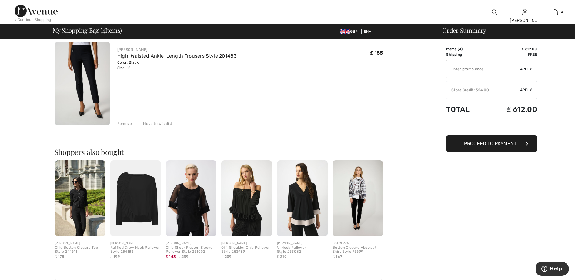
scroll to position [334, 0]
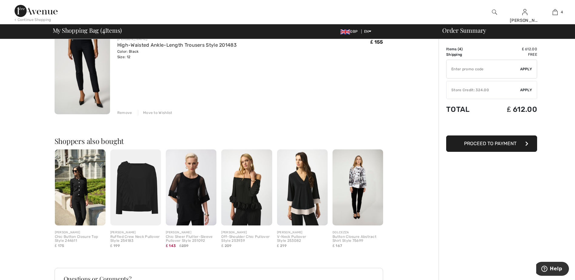
click at [192, 187] on img at bounding box center [191, 187] width 51 height 76
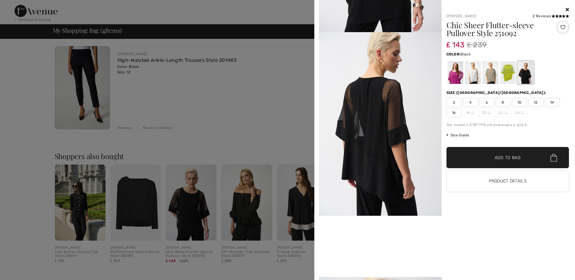
scroll to position [303, 0]
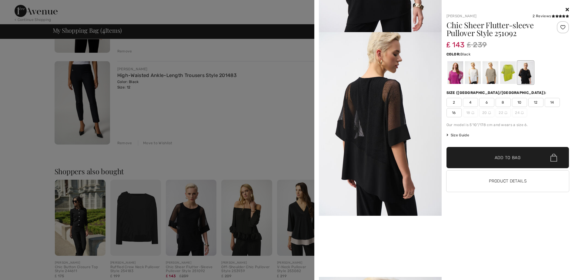
click at [566, 8] on icon at bounding box center [567, 9] width 3 height 5
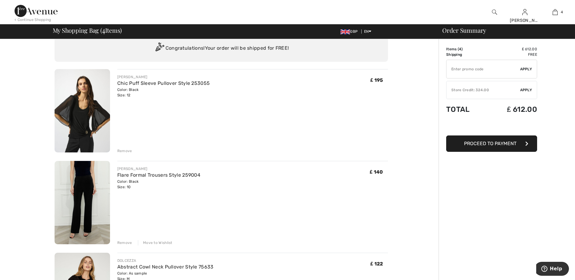
scroll to position [30, 0]
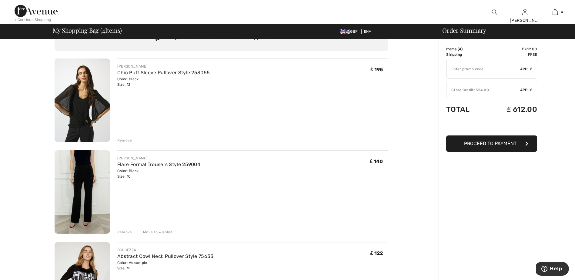
click at [124, 140] on div "Remove" at bounding box center [124, 140] width 15 height 5
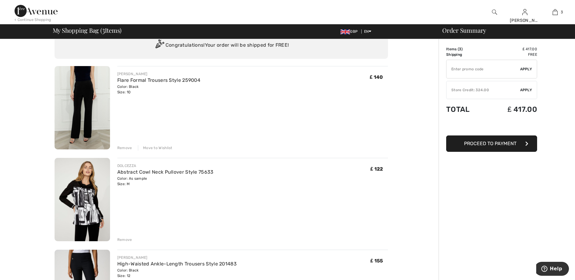
scroll to position [0, 0]
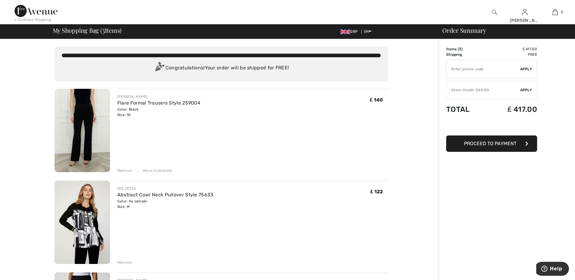
click at [525, 90] on span "Apply" at bounding box center [526, 89] width 12 height 5
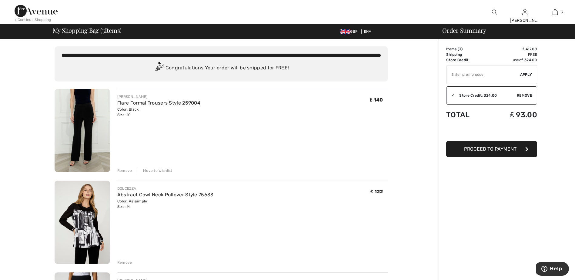
click at [499, 149] on span "Proceed to Payment" at bounding box center [490, 149] width 52 height 6
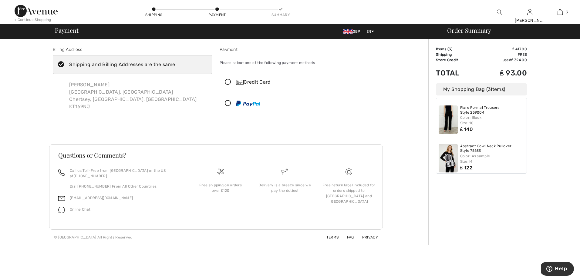
click at [228, 79] on icon at bounding box center [228, 82] width 16 height 6
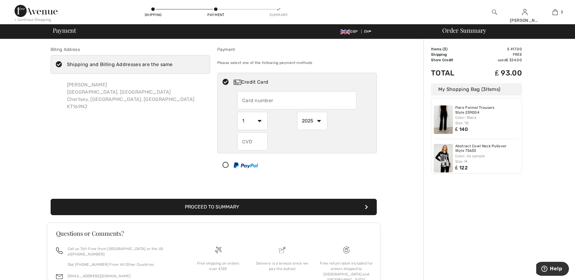
click at [245, 99] on input "text" at bounding box center [296, 100] width 119 height 18
type input "[CREDIT_CARD_NUMBER]"
click at [264, 120] on select "1 2 3 4 5 6 7 8 9 10 11 12" at bounding box center [252, 121] width 30 height 18
select select "10"
click at [237, 112] on select "1 2 3 4 5 6 7 8 9 10 11 12" at bounding box center [252, 121] width 30 height 18
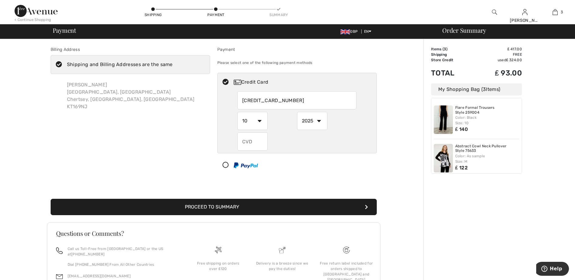
click at [318, 121] on select "2025 2026 2027 2028 2029 2030 2031 2032 2033 2034 2035" at bounding box center [312, 121] width 30 height 18
select select "2029"
click at [297, 112] on select "2025 2026 2027 2028 2029 2030 2031 2032 2033 2034 2035" at bounding box center [312, 121] width 30 height 18
click at [408, 160] on div "Billing Address Shipping and Billing Addresses are the same [PERSON_NAME][STREE…" at bounding box center [214, 181] width 420 height 284
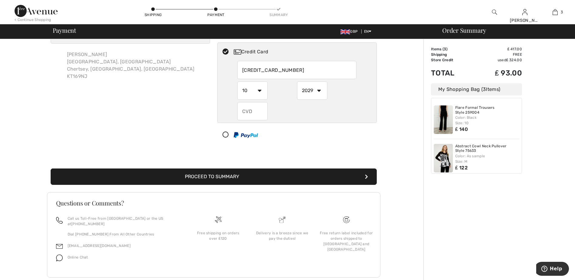
click at [221, 175] on button "Proceed to Summary" at bounding box center [214, 177] width 326 height 16
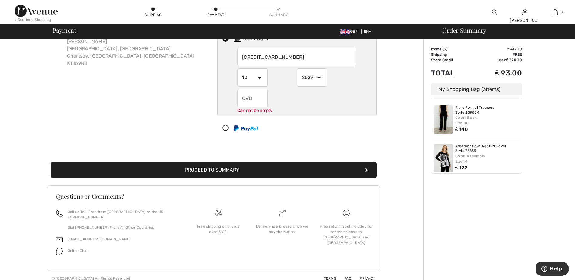
scroll to position [44, 0]
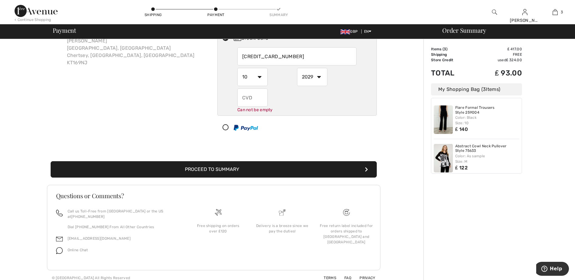
click at [250, 95] on input "text" at bounding box center [252, 98] width 30 height 18
type input "812"
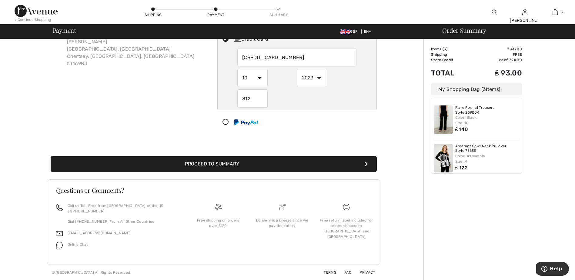
scroll to position [38, 0]
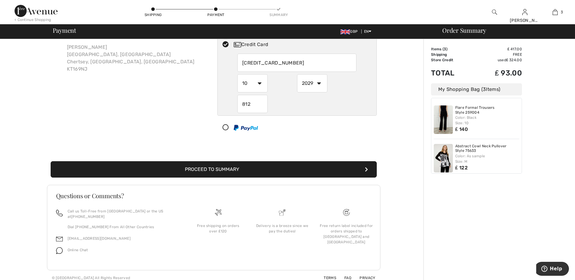
click at [220, 172] on button "Proceed to Summary" at bounding box center [214, 169] width 326 height 16
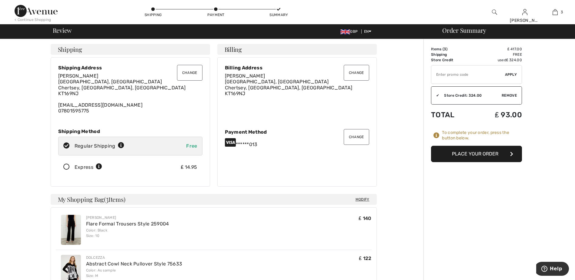
click at [66, 165] on icon at bounding box center [67, 167] width 16 height 6
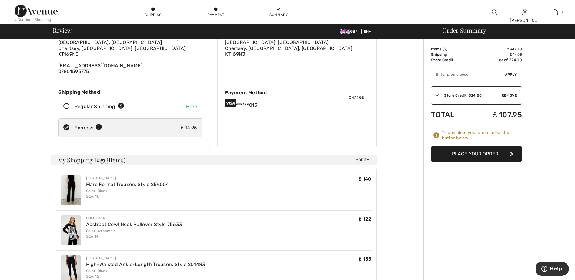
scroll to position [61, 0]
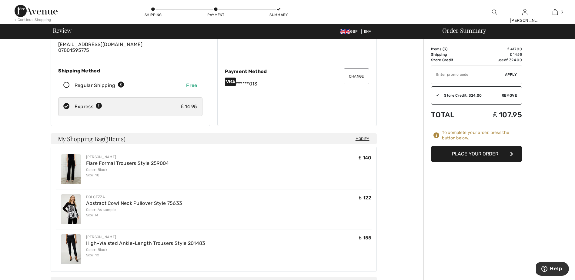
click at [483, 152] on button "Place Your Order" at bounding box center [476, 154] width 91 height 16
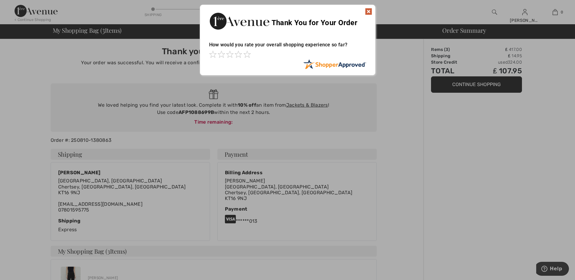
drag, startPoint x: 368, startPoint y: 11, endPoint x: 376, endPoint y: 9, distance: 8.2
click at [368, 11] on img at bounding box center [368, 11] width 7 height 7
